Goal: Information Seeking & Learning: Learn about a topic

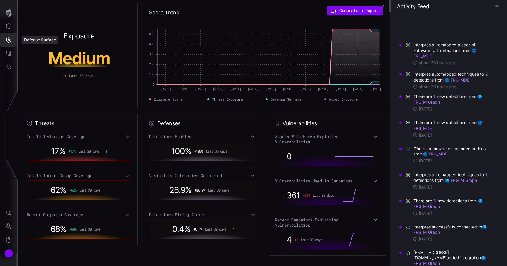
click at [11, 41] on icon "Defense Surface" at bounding box center [8, 40] width 5 height 6
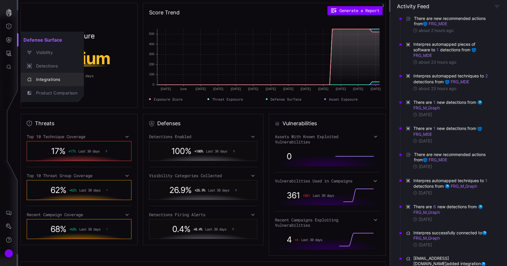
click at [42, 78] on div "Integrations" at bounding box center [55, 79] width 44 height 7
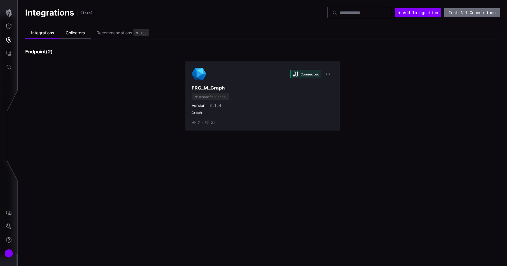
click at [71, 33] on li "Collectors" at bounding box center [75, 32] width 31 height 11
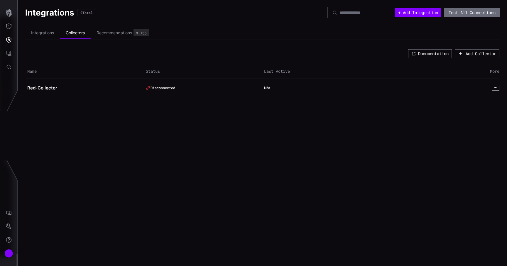
click at [496, 89] on icon "button" at bounding box center [496, 88] width 4 height 4
click at [487, 95] on button "View" at bounding box center [483, 95] width 32 height 8
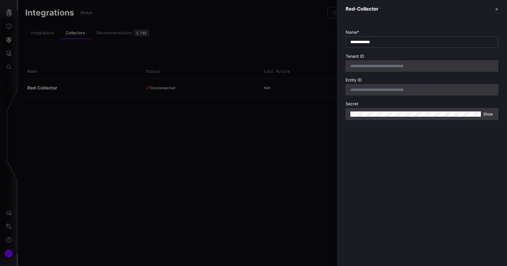
click at [26, 183] on div at bounding box center [253, 133] width 507 height 266
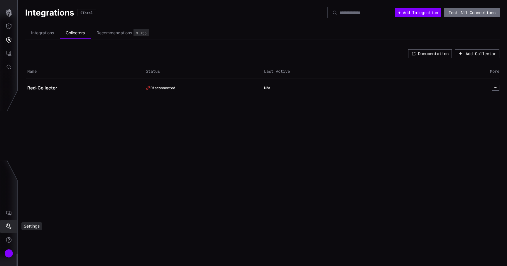
click at [8, 229] on icon "Settings" at bounding box center [9, 227] width 6 height 6
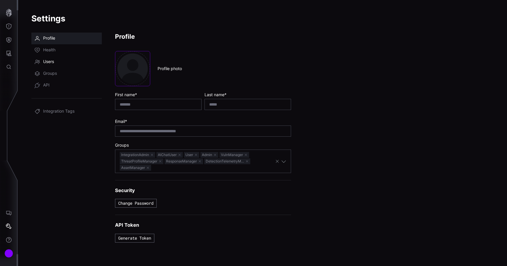
click at [55, 61] on link "Users" at bounding box center [66, 62] width 70 height 12
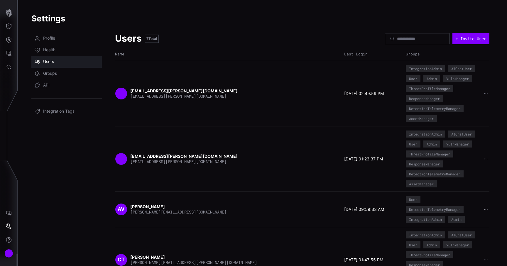
click at [486, 208] on icon "button" at bounding box center [486, 210] width 4 height 4
click at [315, 171] on div "miguelangelcabrera.moya@cyberproof.com miguelangelcabrera.moya@cyberproof.com 0…" at bounding box center [302, 159] width 375 height 57
click at [8, 42] on icon "Defense Surface" at bounding box center [9, 40] width 6 height 6
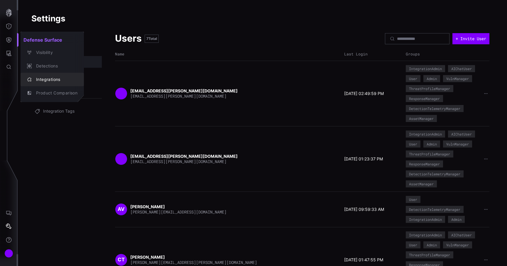
click at [58, 81] on div "Integrations" at bounding box center [55, 79] width 44 height 7
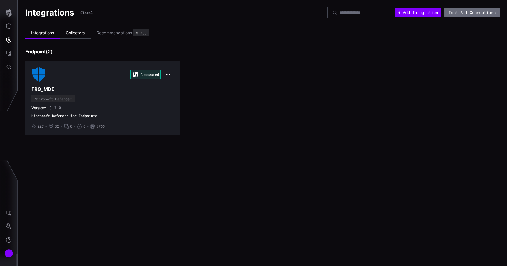
click at [81, 38] on li "Collectors" at bounding box center [75, 32] width 31 height 11
